Goal: Find specific page/section: Find specific page/section

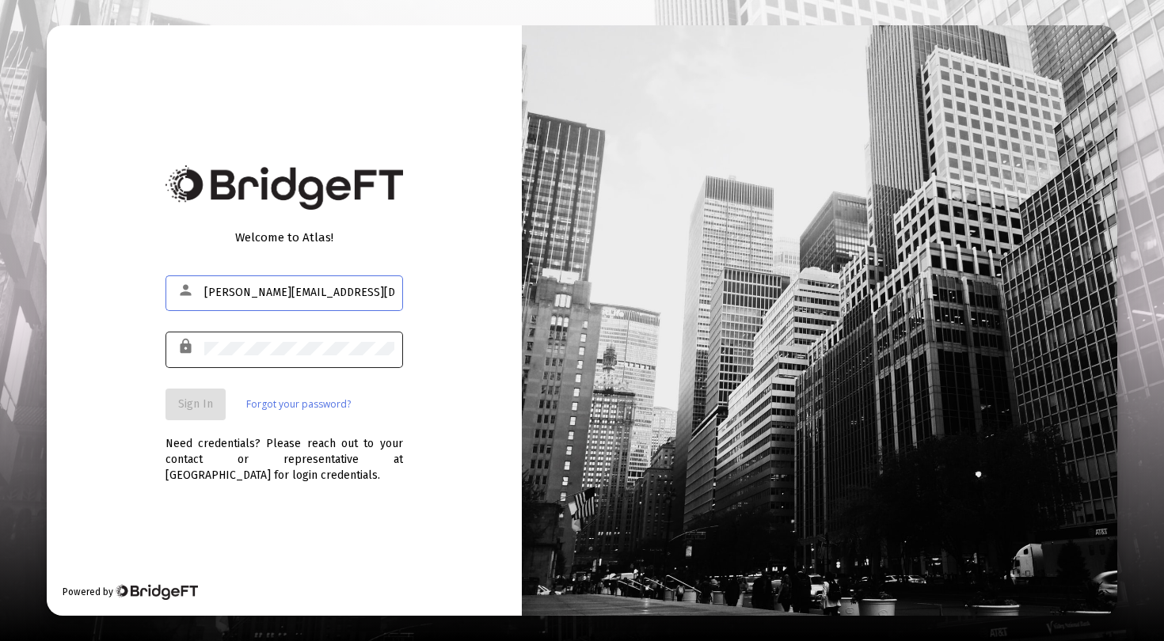
type input "victor@zoefin.com"
click at [199, 397] on span "Sign In" at bounding box center [195, 403] width 35 height 13
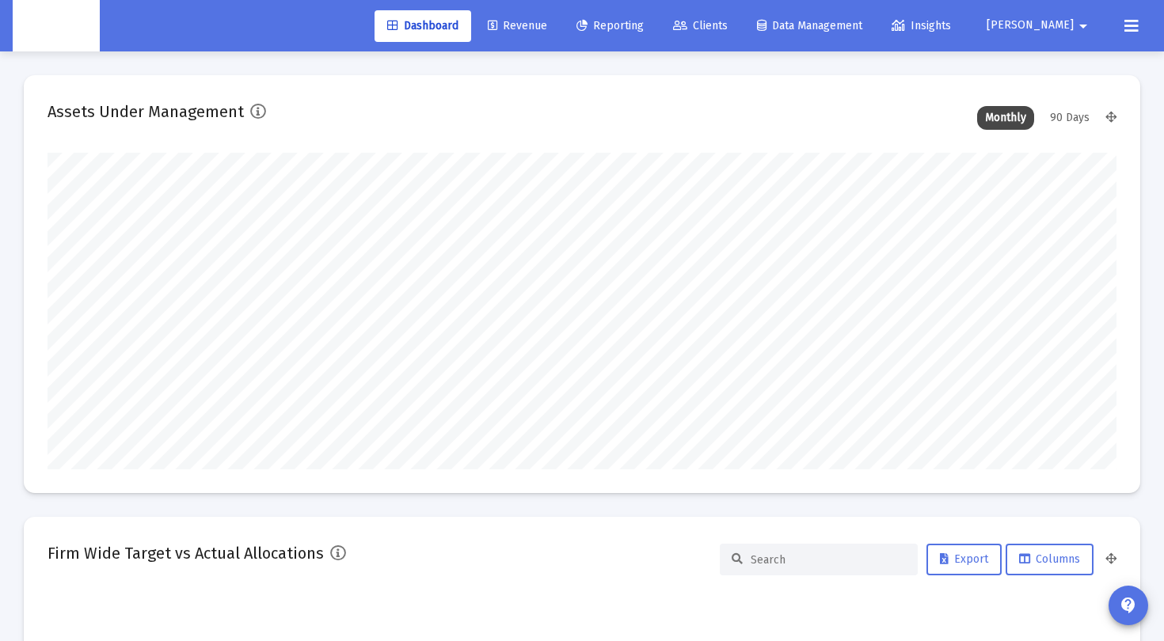
scroll to position [317, 576]
type input "2025-10-10"
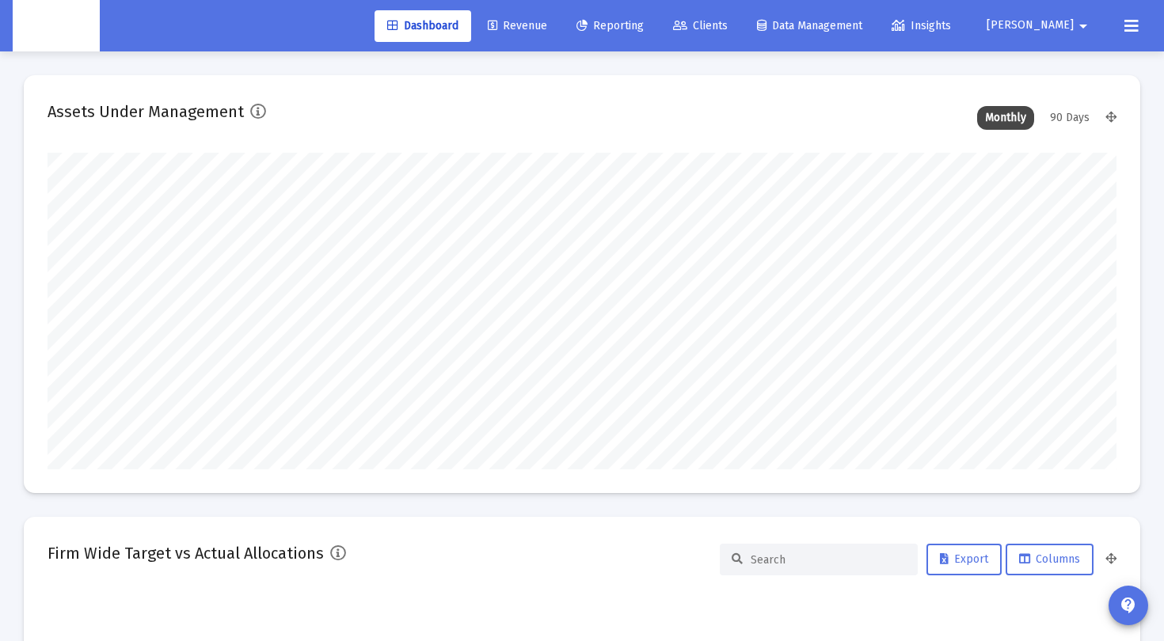
click at [728, 29] on span "Clients" at bounding box center [700, 25] width 55 height 13
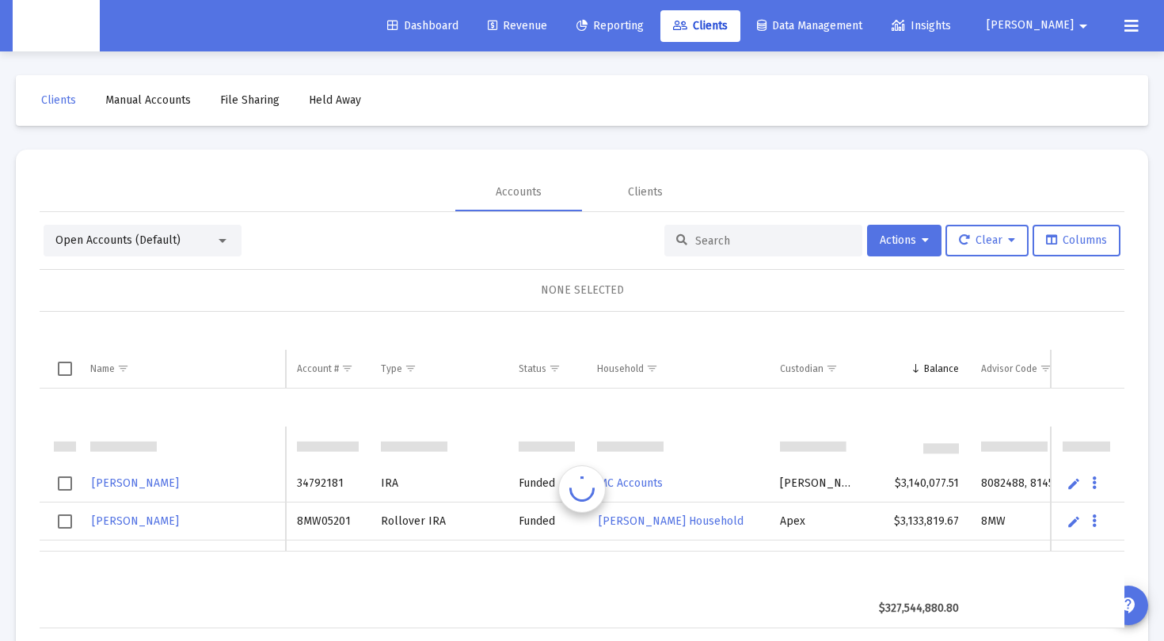
scroll to position [38, 0]
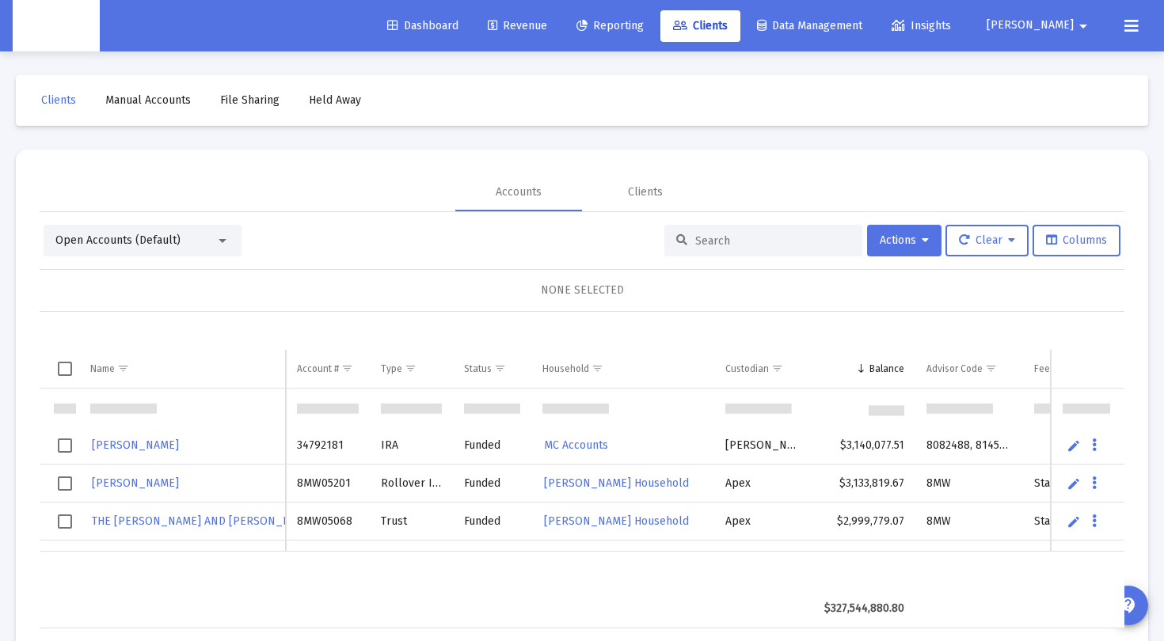
click at [709, 231] on div at bounding box center [763, 241] width 198 height 32
click at [709, 234] on input at bounding box center [772, 240] width 155 height 13
paste input "8MK05236"
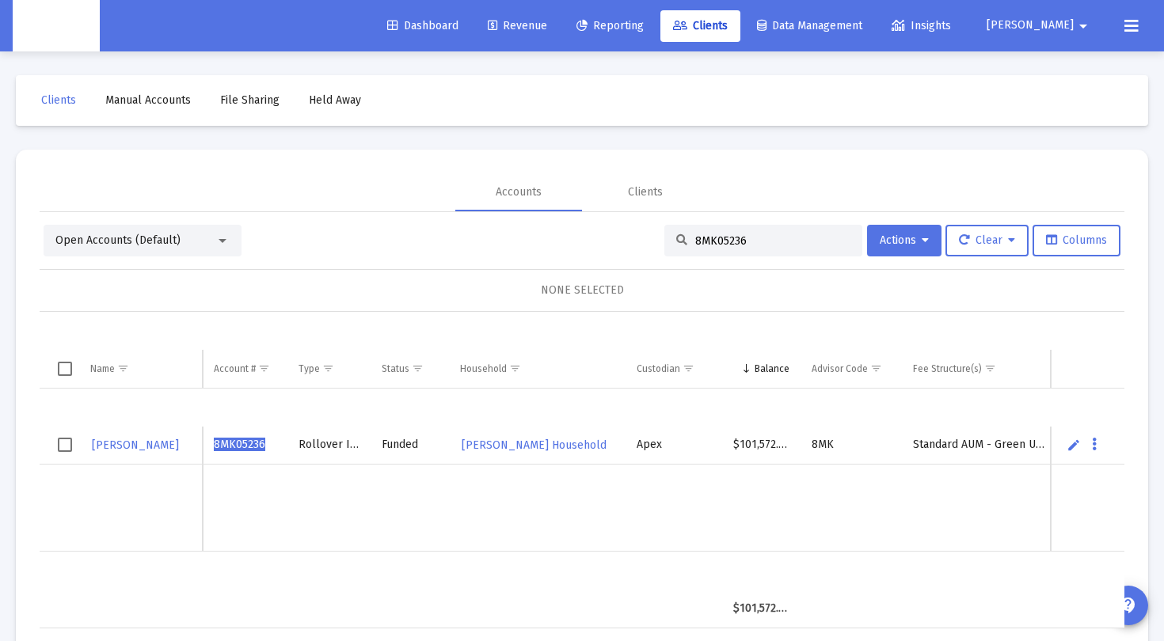
type input "8MK05236"
click at [147, 435] on link "ANDREW INCHIOSA" at bounding box center [135, 445] width 90 height 23
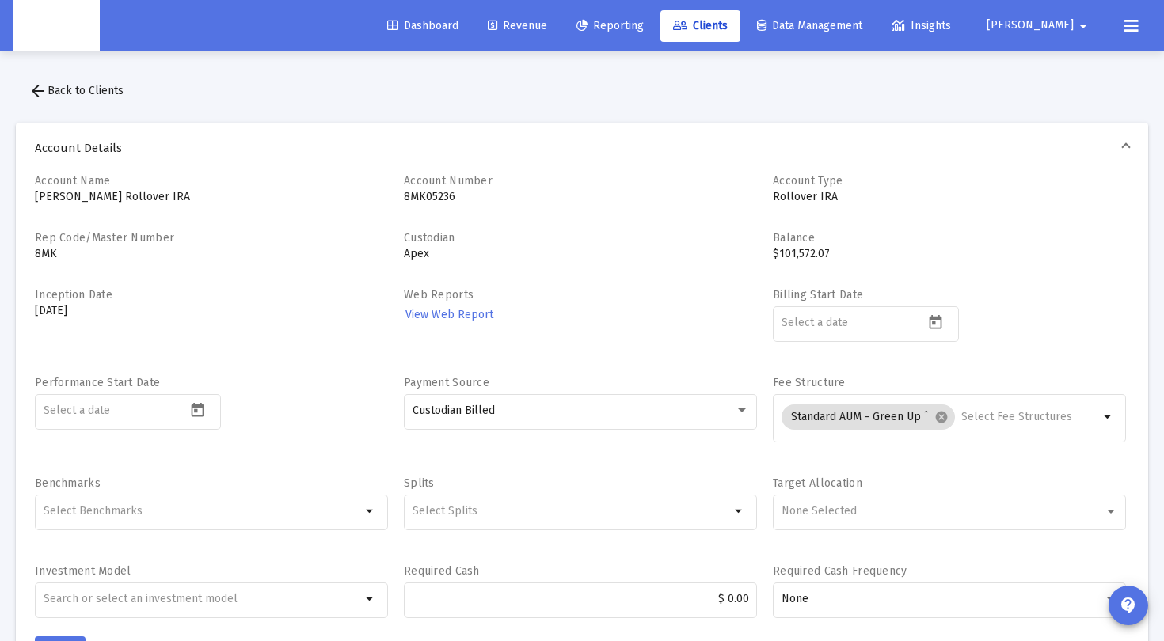
scroll to position [6, 0]
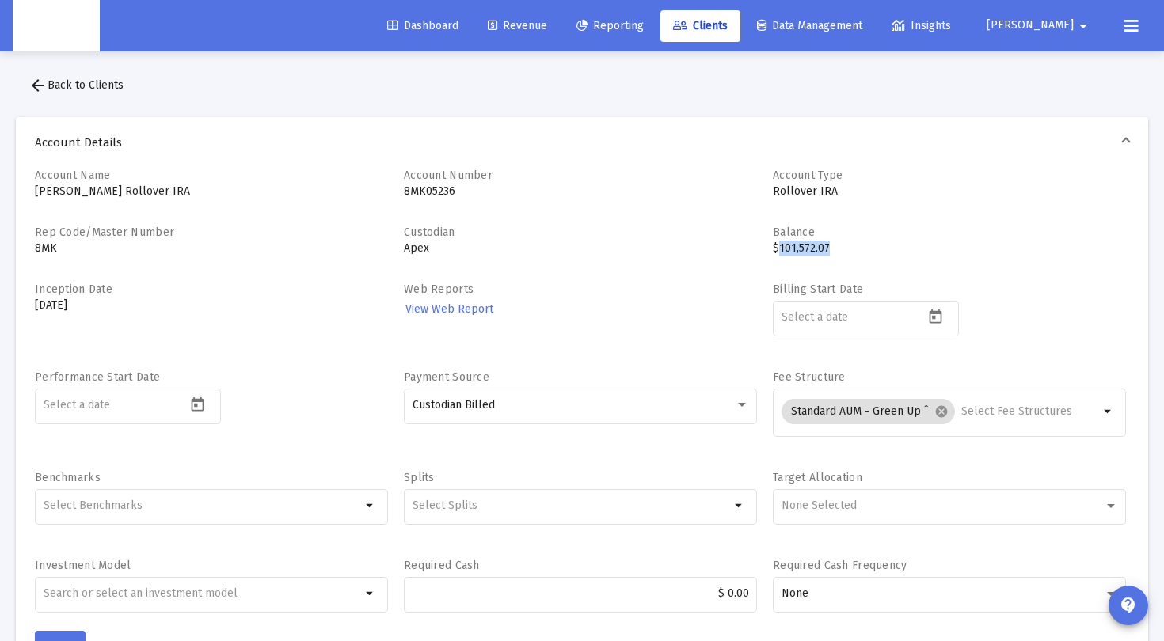
drag, startPoint x: 831, startPoint y: 245, endPoint x: 777, endPoint y: 247, distance: 53.9
click at [777, 247] on p "$101,572.07" at bounding box center [949, 249] width 353 height 16
click at [416, 188] on p "8MK05236" at bounding box center [580, 192] width 353 height 16
click at [811, 241] on p "$101,572.07" at bounding box center [949, 249] width 353 height 16
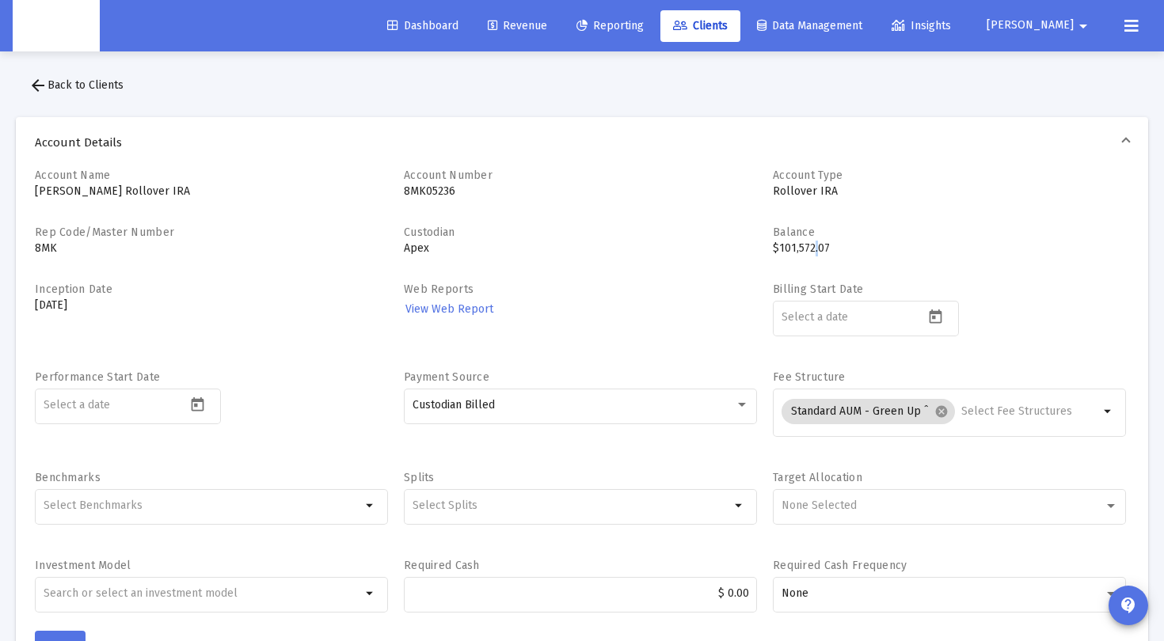
click at [811, 241] on p "$101,572.07" at bounding box center [949, 249] width 353 height 16
